Goal: Task Accomplishment & Management: Use online tool/utility

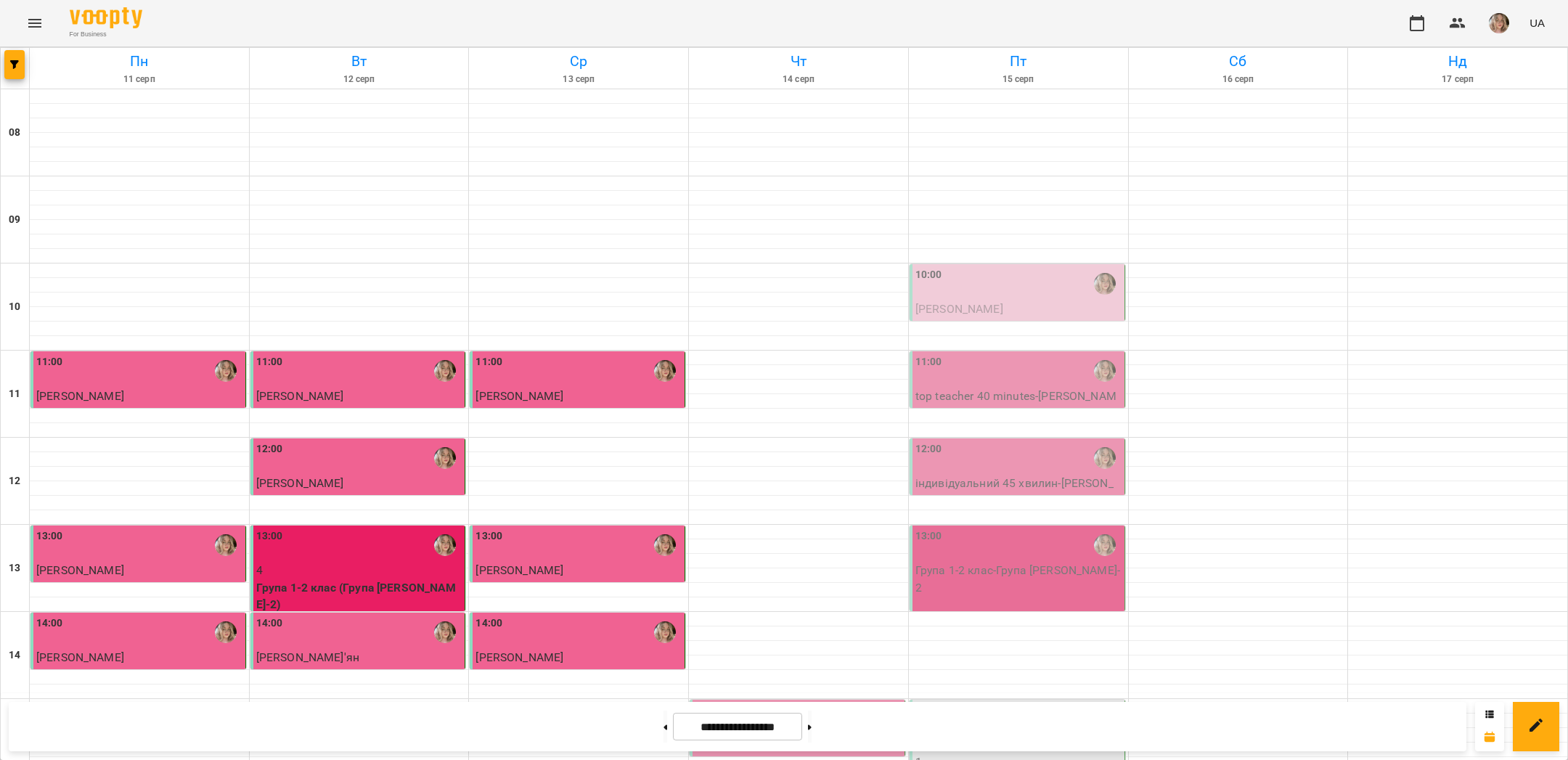
scroll to position [389, 0]
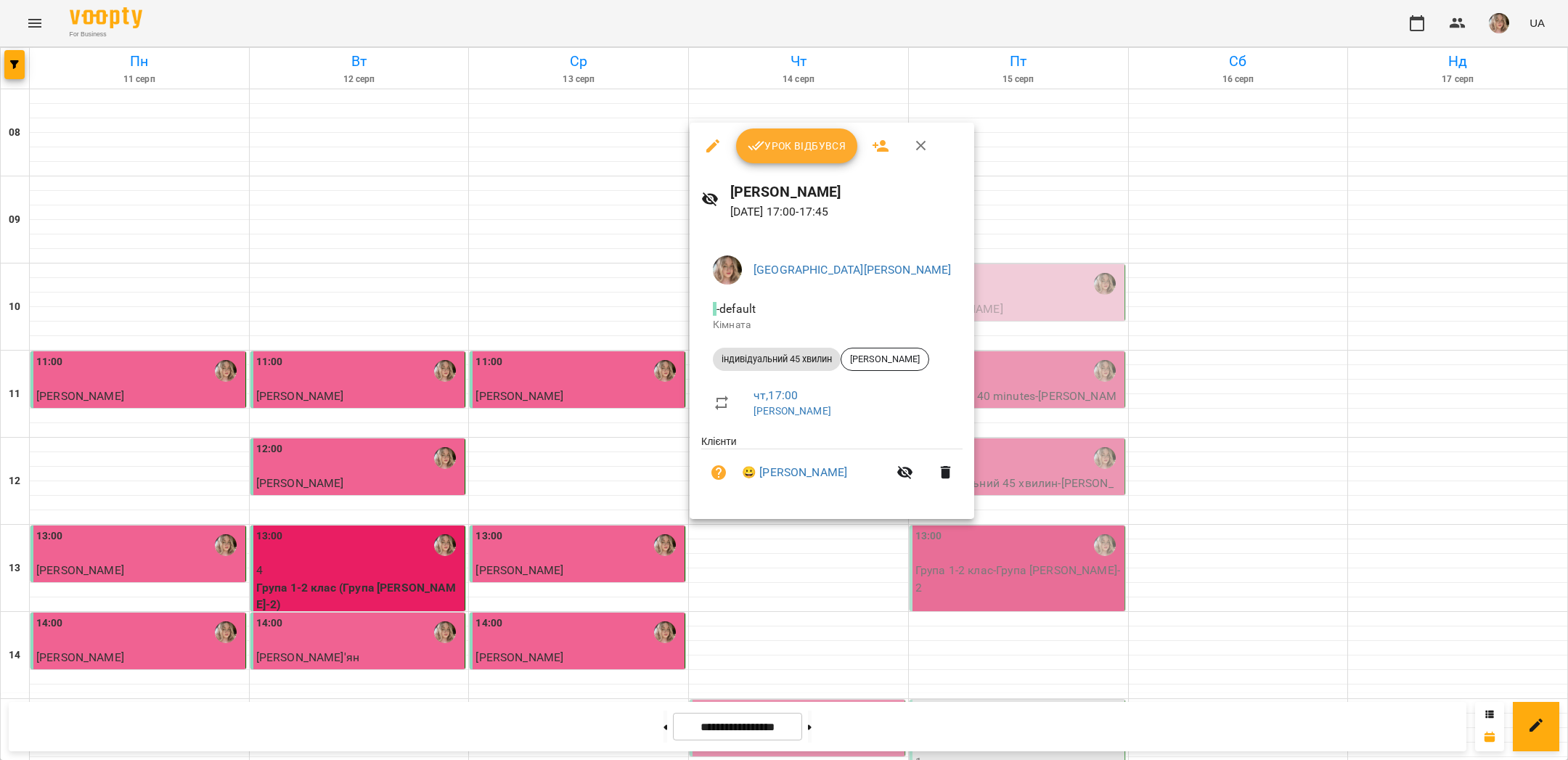
click at [789, 123] on div "Урок відбувся" at bounding box center [832, 146] width 284 height 47
click at [791, 139] on span "Урок відбувся" at bounding box center [796, 146] width 99 height 17
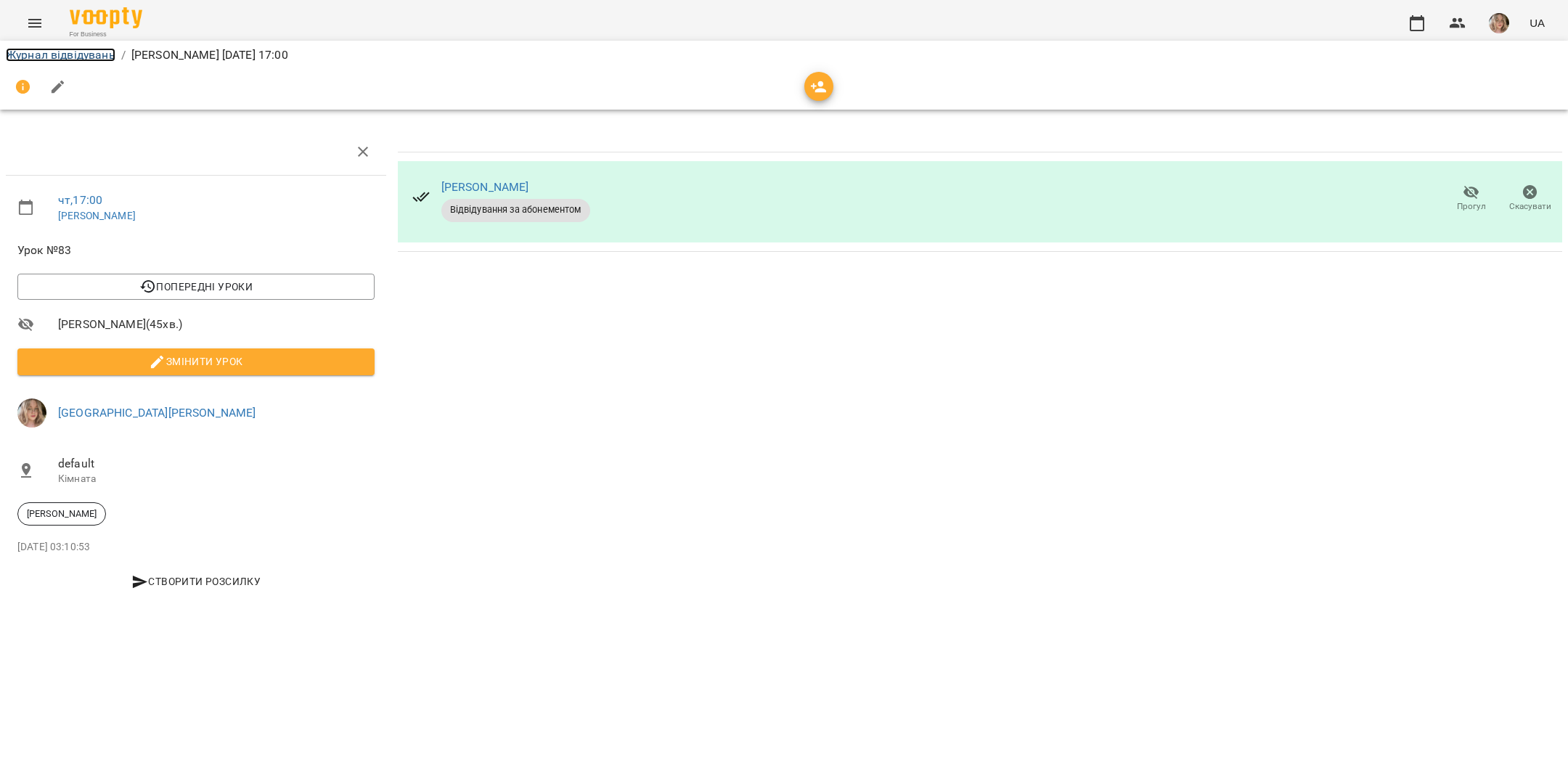
click at [103, 51] on link "Журнал відвідувань" at bounding box center [60, 55] width 110 height 14
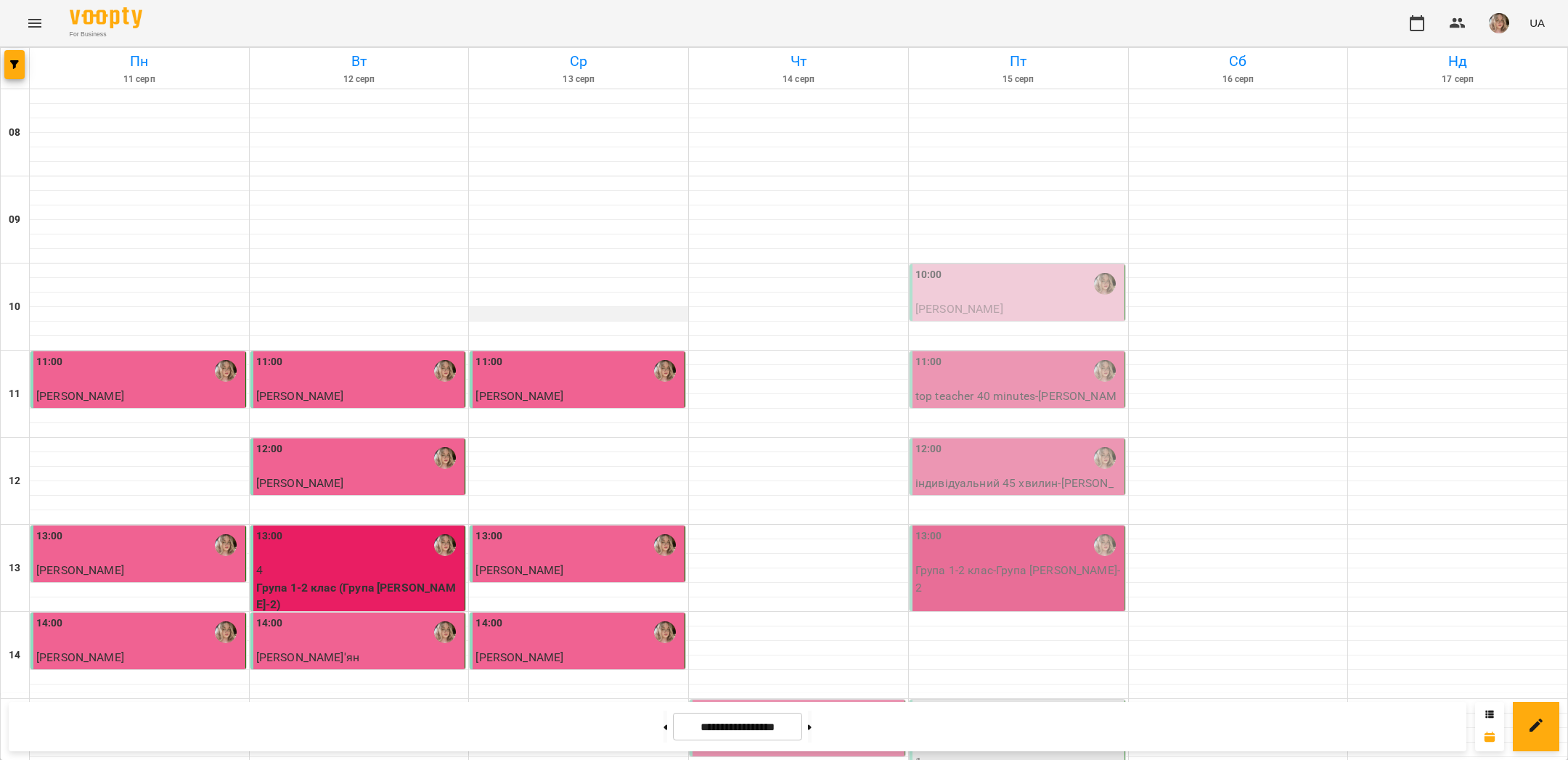
scroll to position [542, 0]
click at [1499, 28] on img "button" at bounding box center [1499, 23] width 20 height 20
click at [1460, 59] on span "[GEOGRAPHIC_DATA][PERSON_NAME]" at bounding box center [1511, 64] width 103 height 35
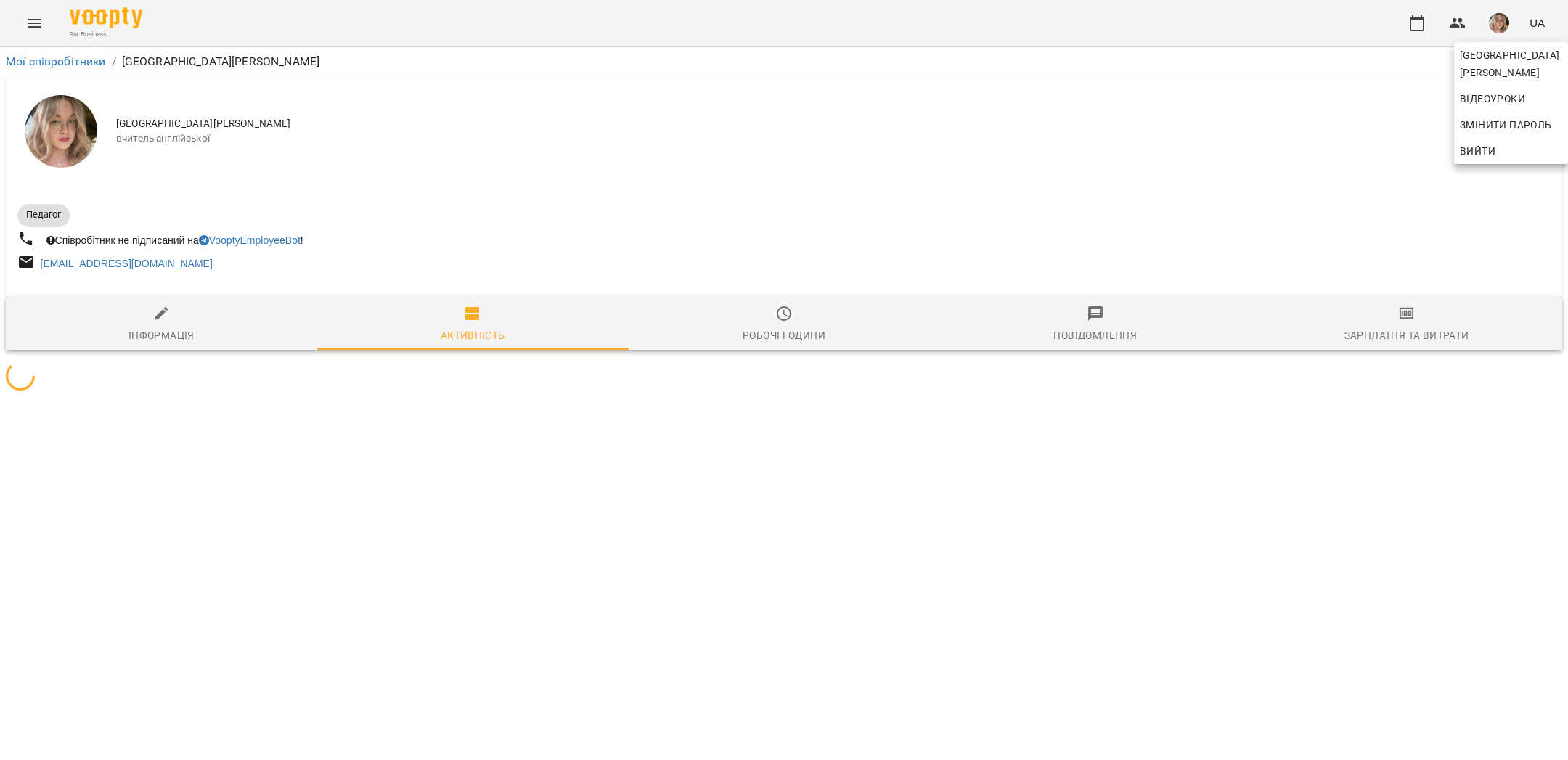
click at [1391, 58] on div at bounding box center [784, 380] width 1568 height 760
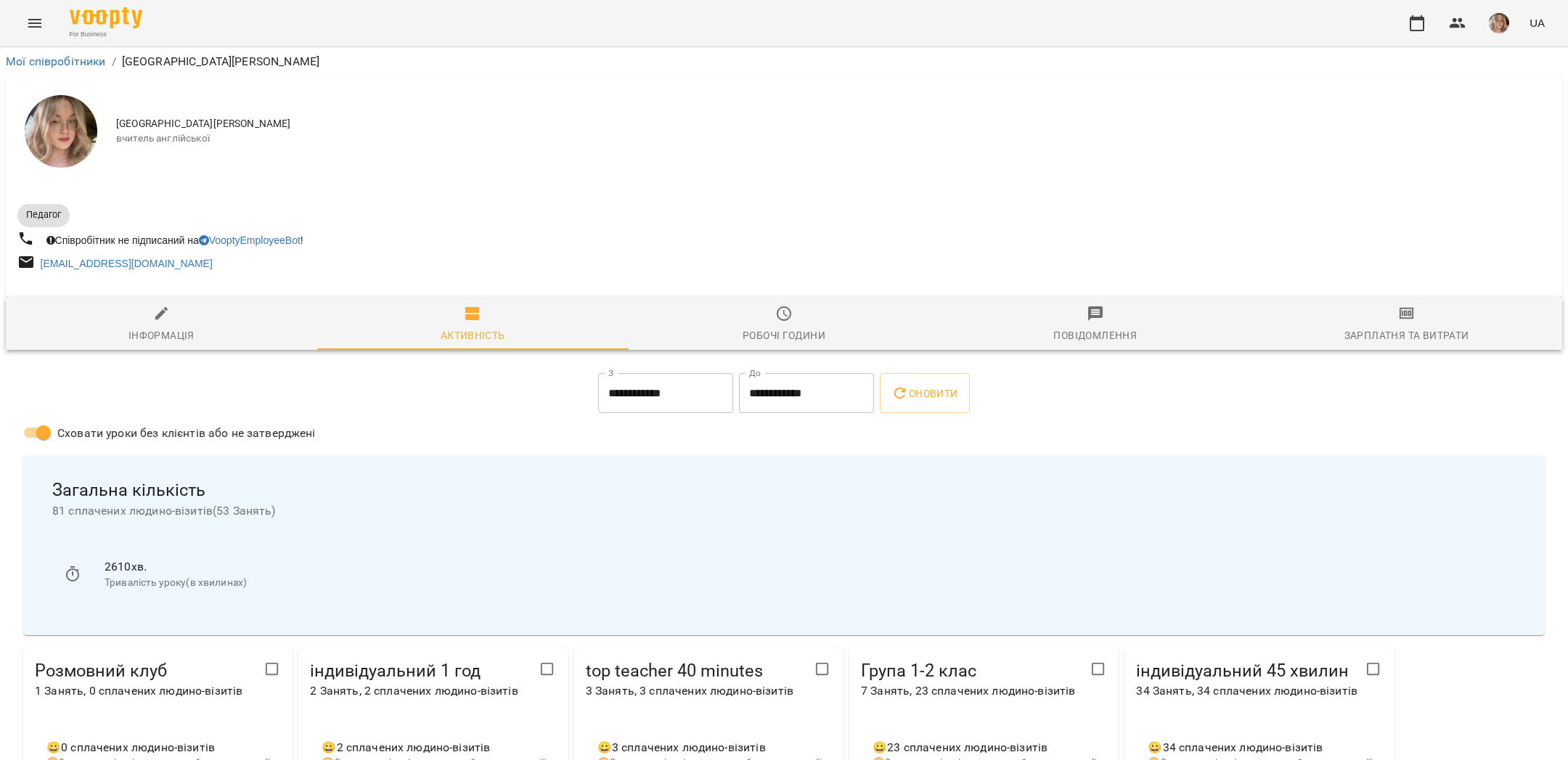
click at [1413, 307] on icon "button" at bounding box center [1407, 313] width 17 height 17
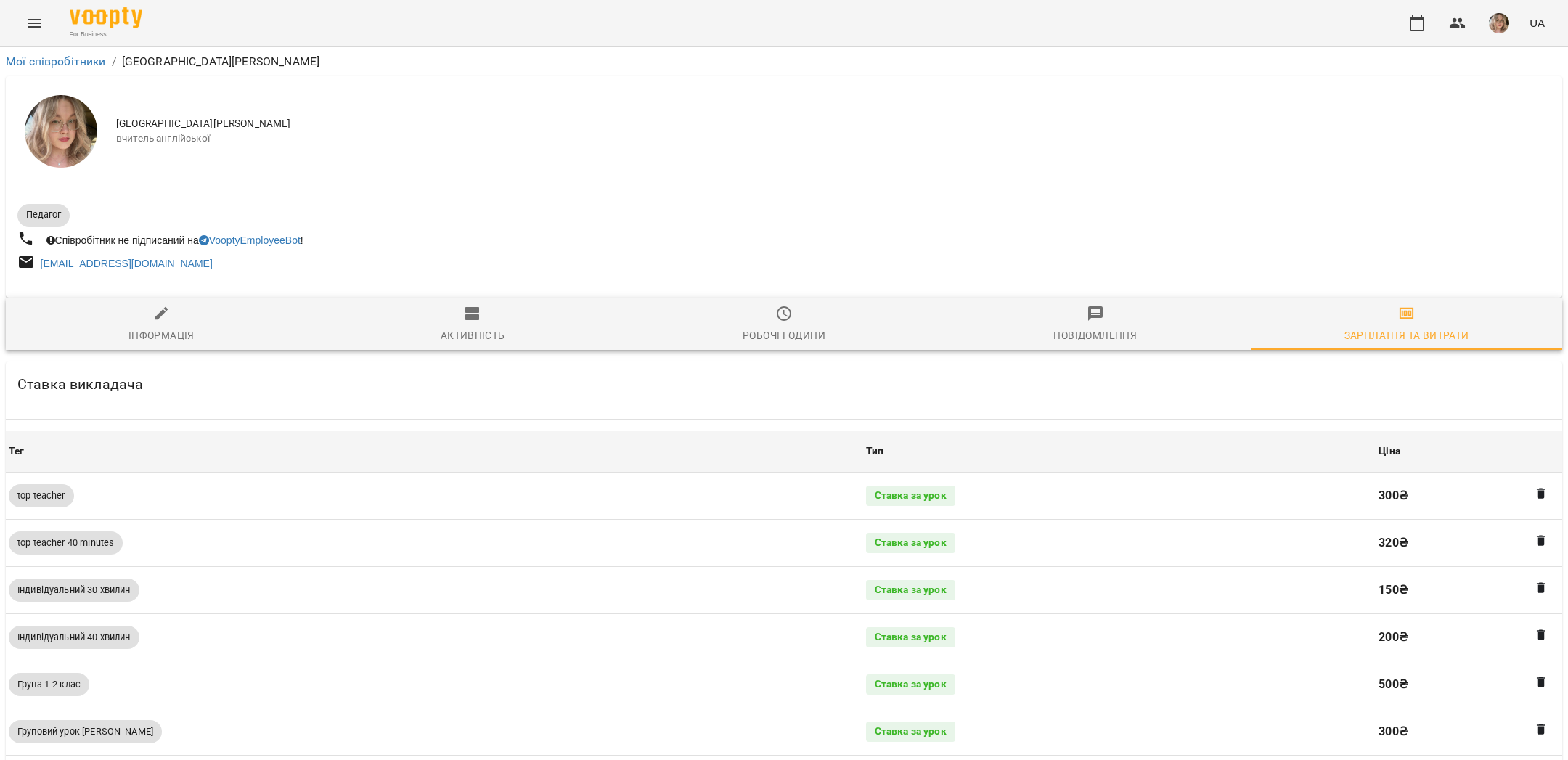
scroll to position [601, 0]
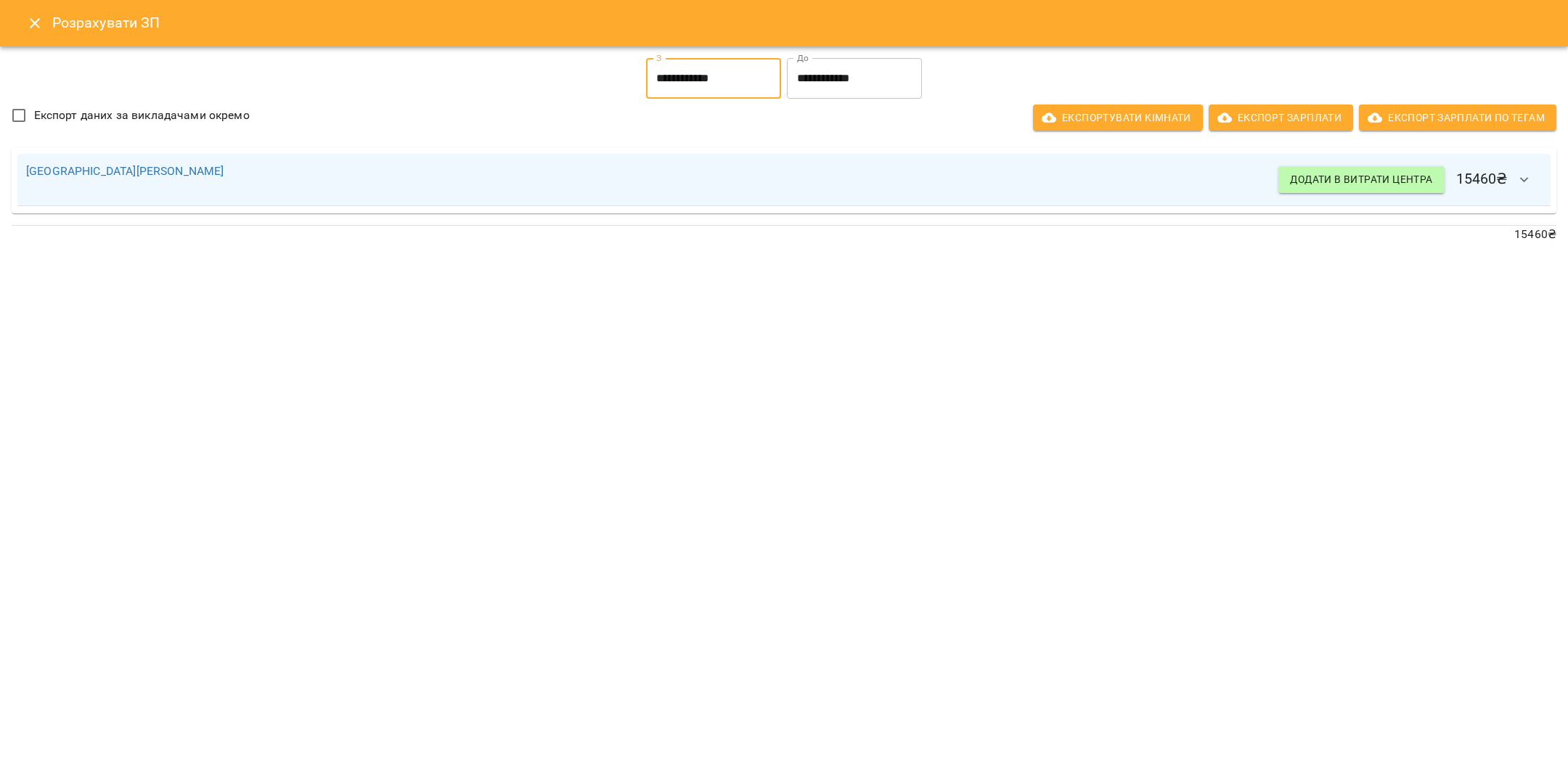
click at [720, 69] on input "**********" at bounding box center [714, 78] width 135 height 40
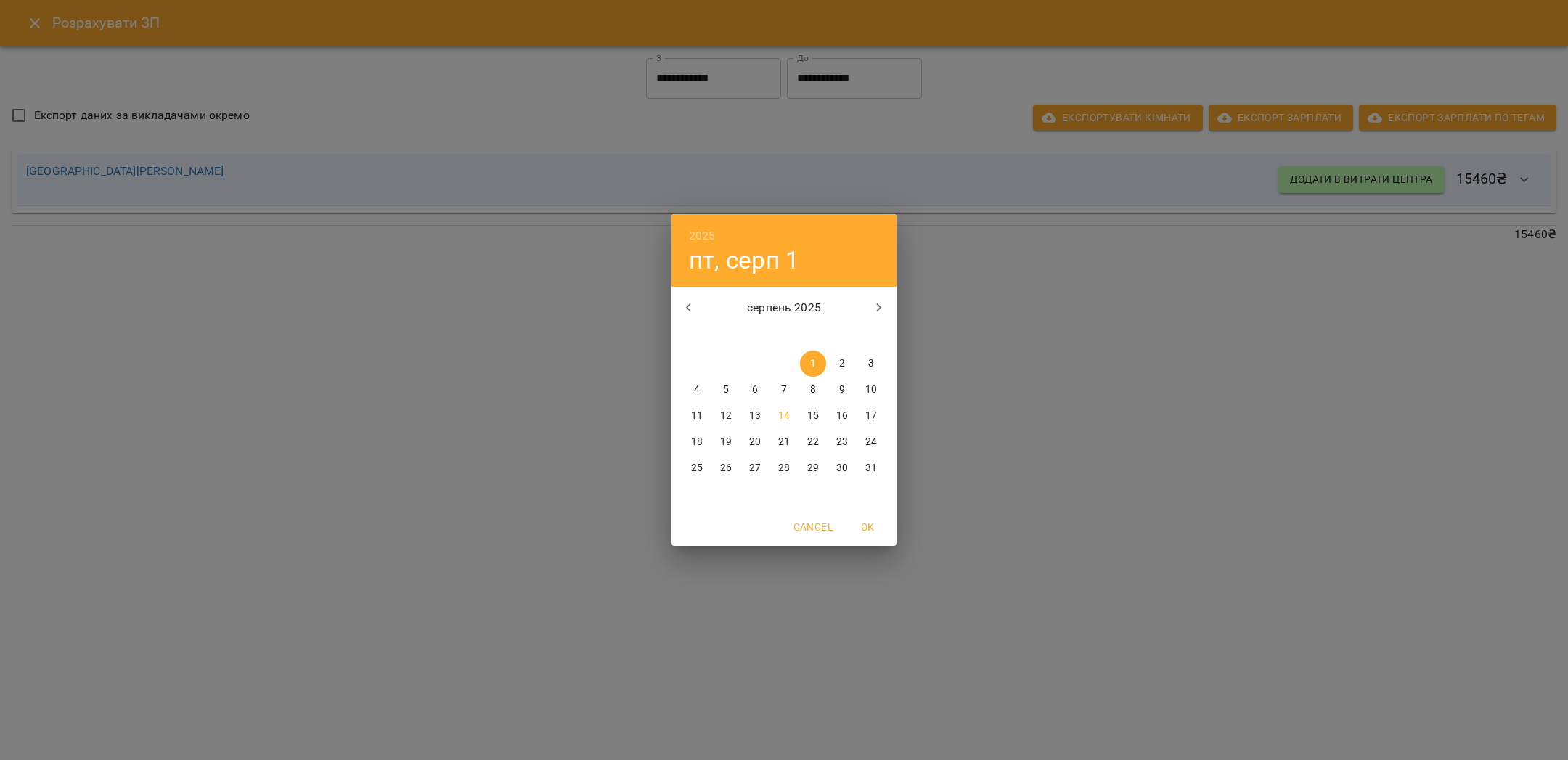
click at [702, 417] on p "11" at bounding box center [697, 416] width 12 height 15
type input "**********"
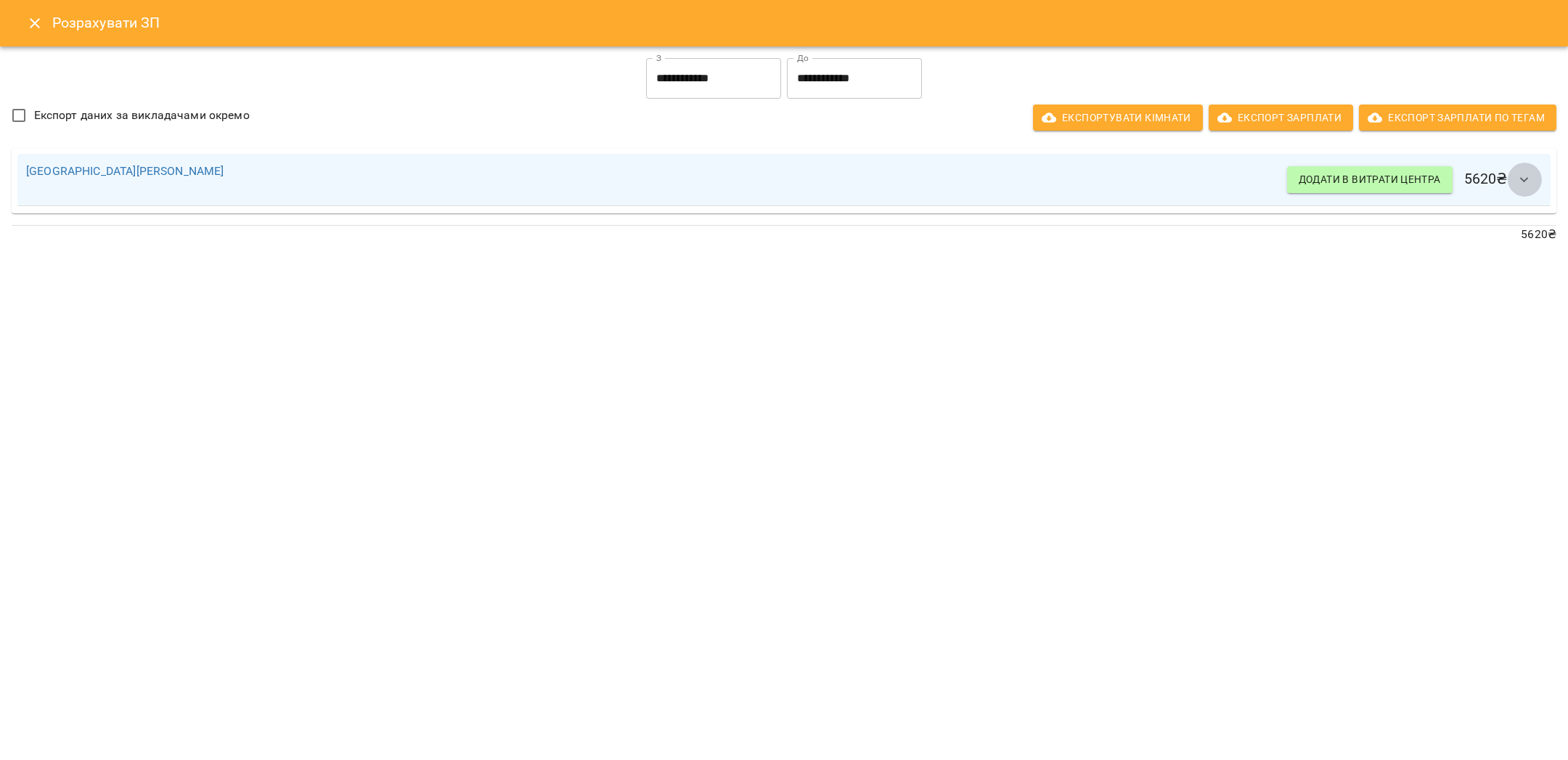
click at [1528, 177] on icon "button" at bounding box center [1524, 180] width 17 height 17
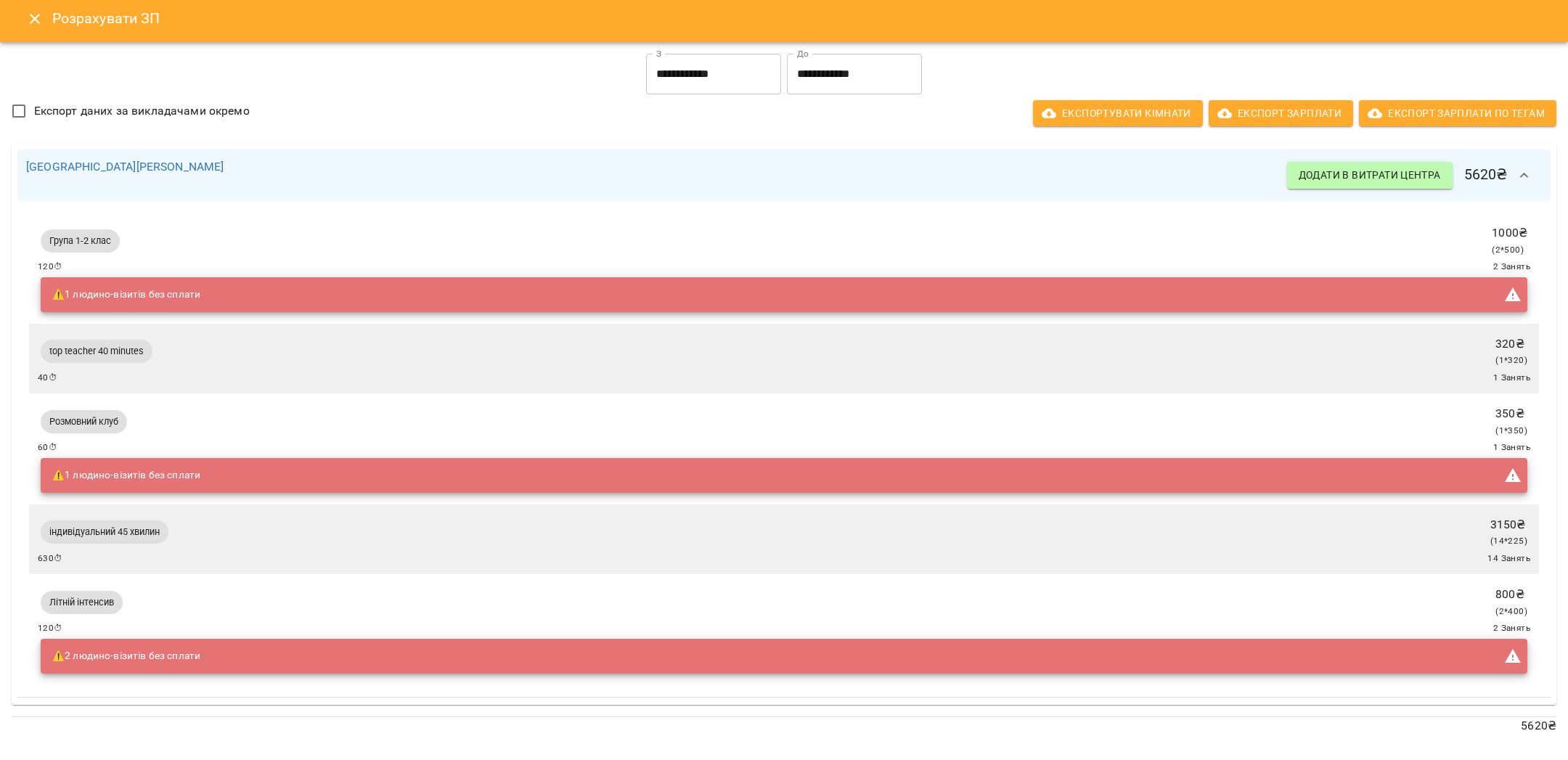
scroll to position [0, 0]
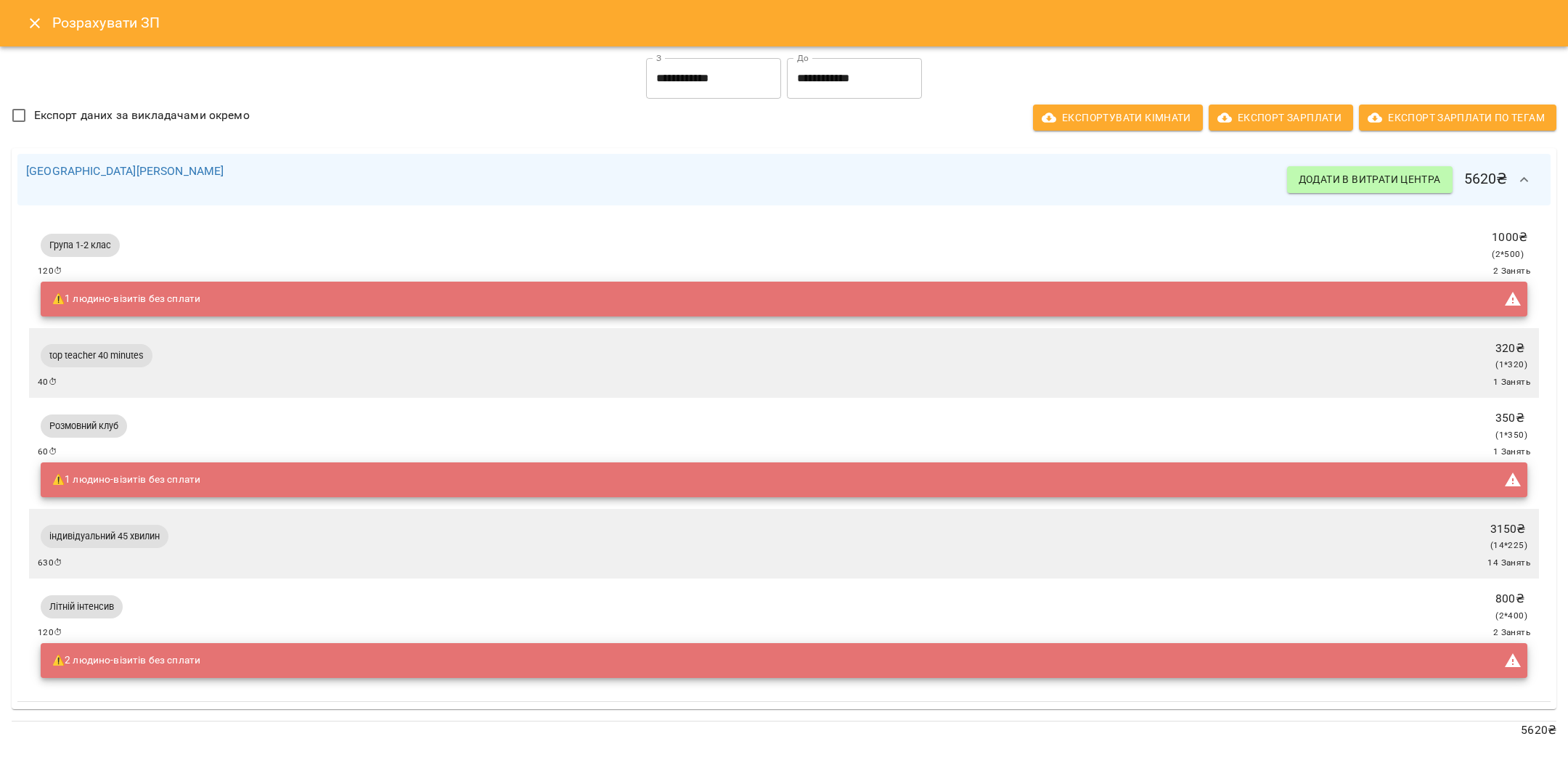
click at [1524, 185] on icon "button" at bounding box center [1524, 180] width 17 height 17
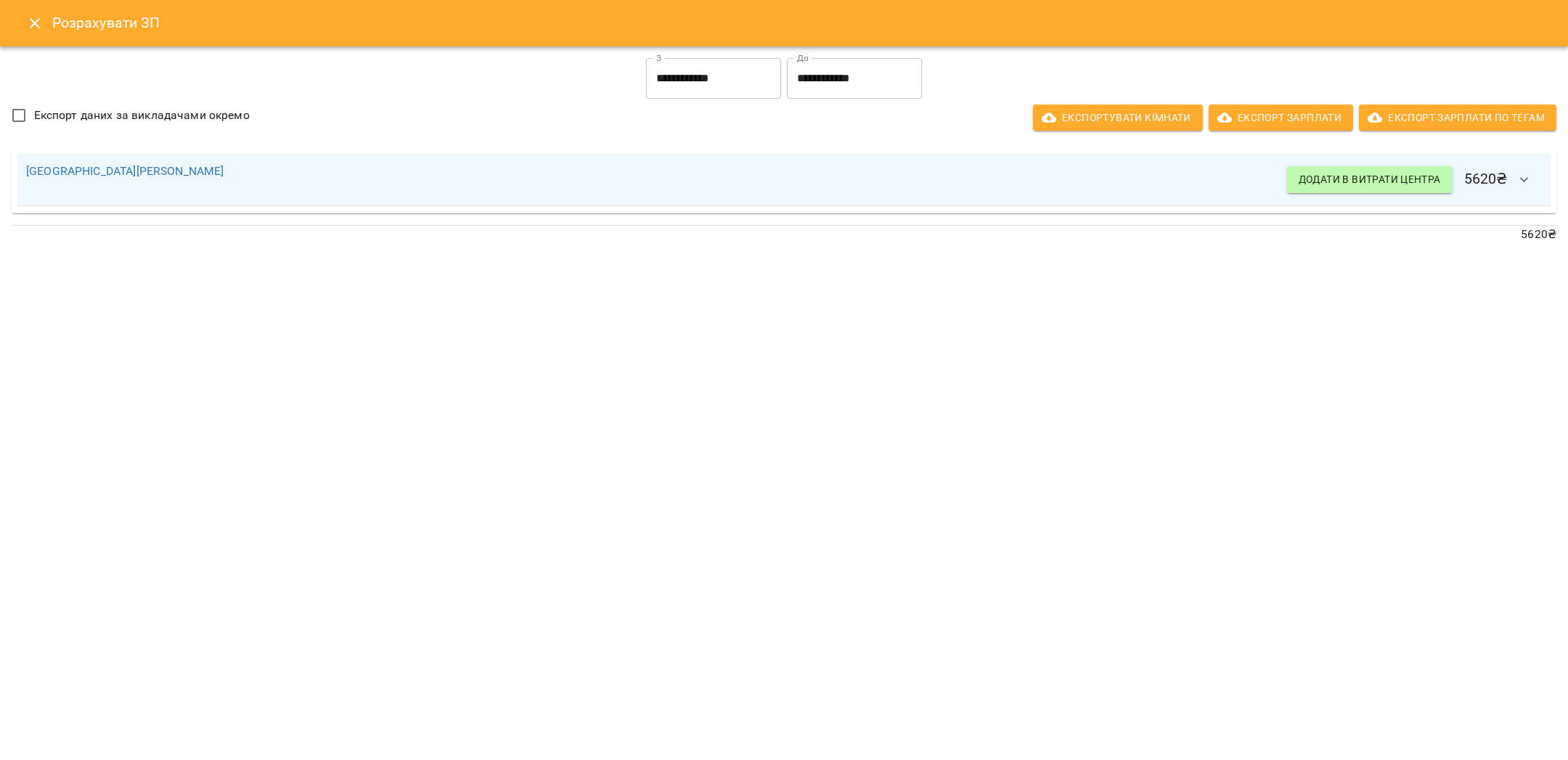
click at [33, 26] on icon "Close" at bounding box center [34, 23] width 10 height 10
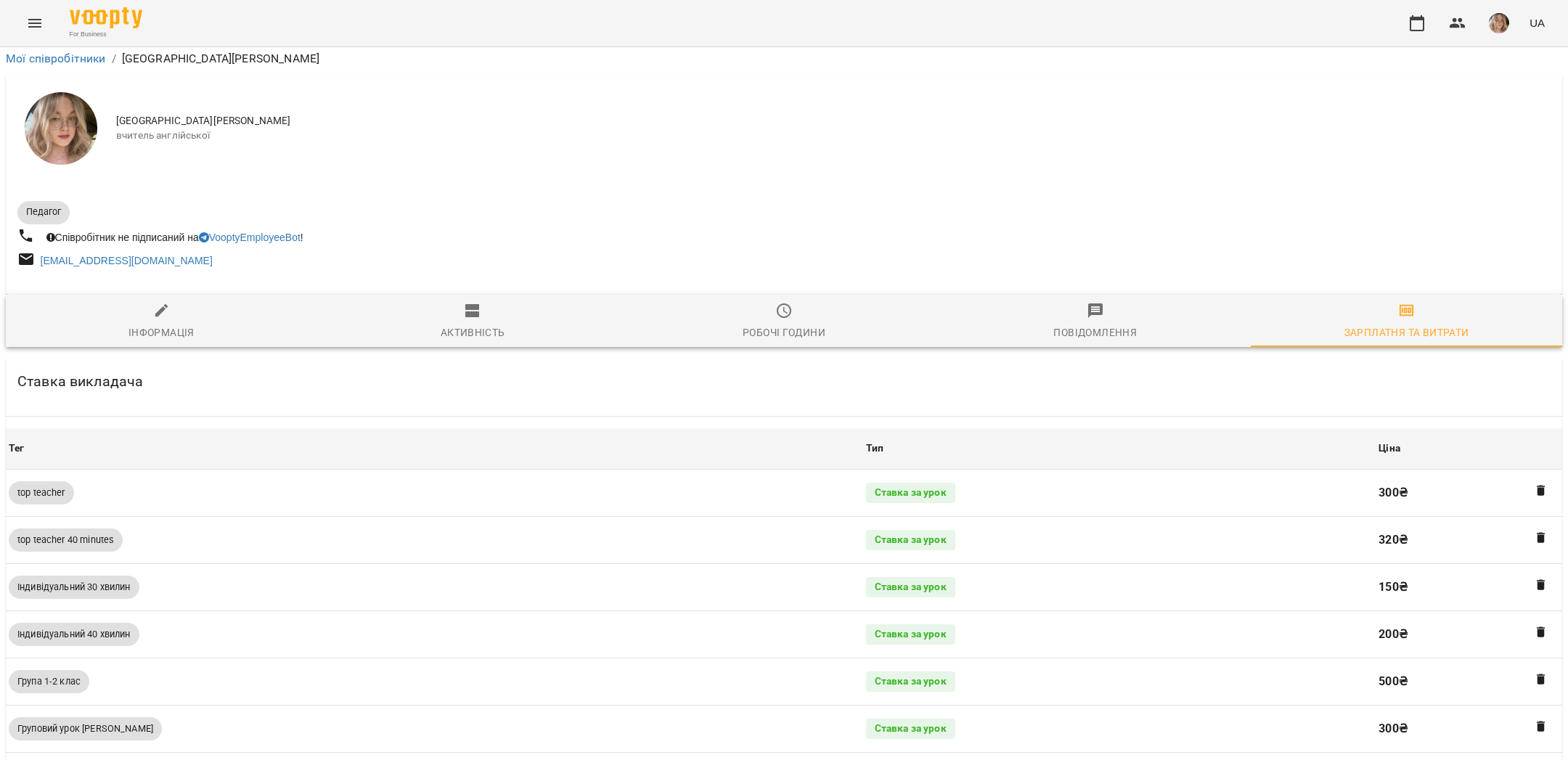
click at [33, 26] on icon "Menu" at bounding box center [35, 23] width 17 height 17
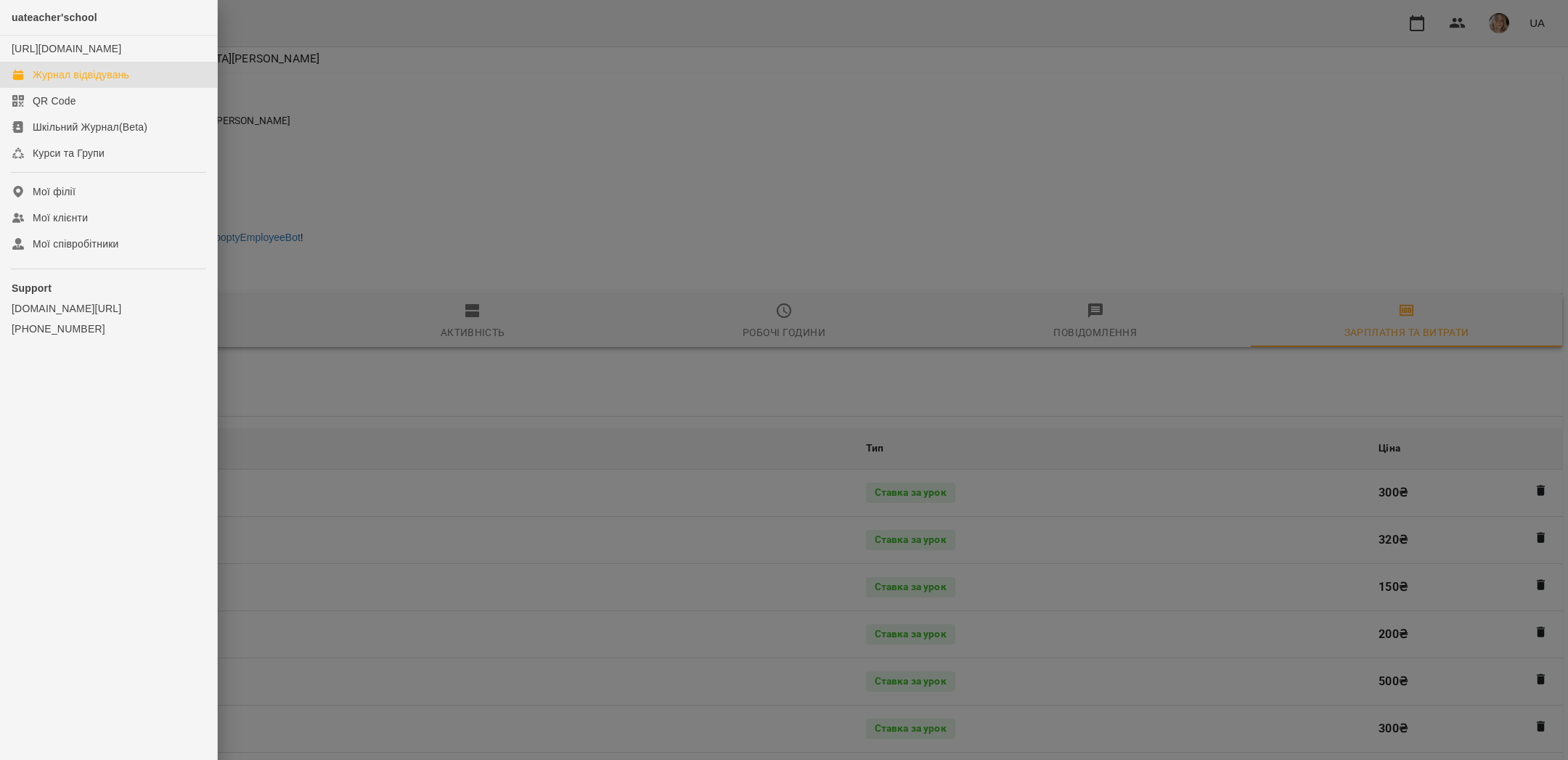
click at [66, 82] on div "Журнал відвідувань" at bounding box center [81, 75] width 96 height 15
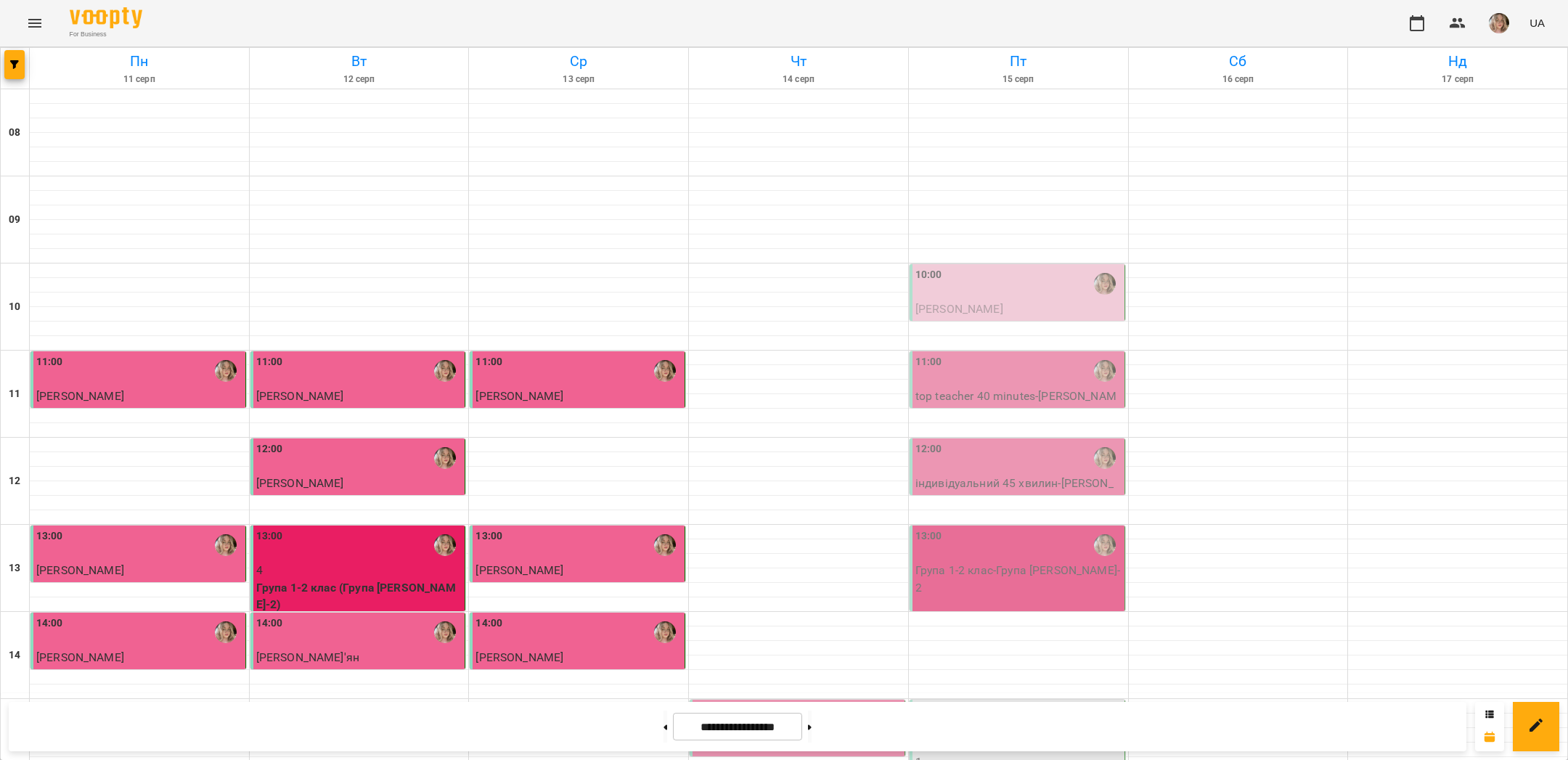
scroll to position [475, 0]
